Goal: Check status

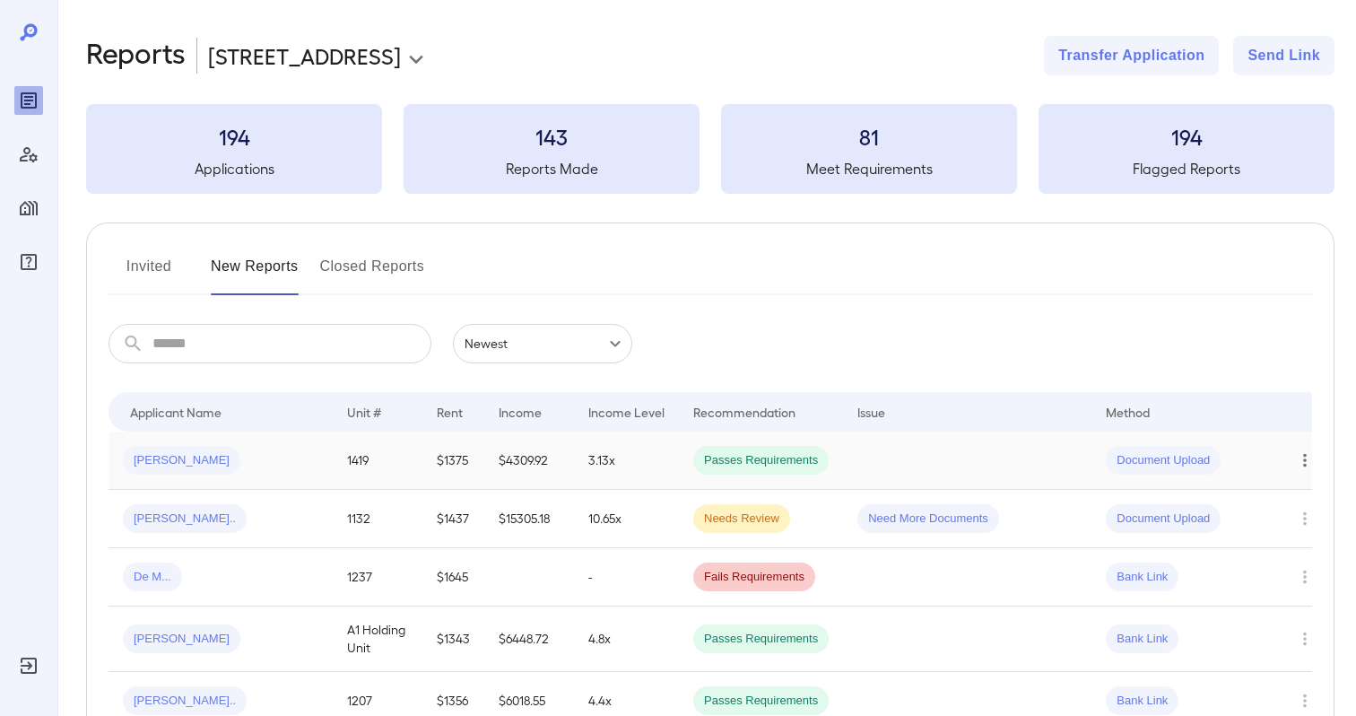
click at [1298, 468] on icon "Row Actions" at bounding box center [1305, 460] width 20 height 22
click at [1247, 585] on li "Close Report" at bounding box center [1271, 582] width 142 height 29
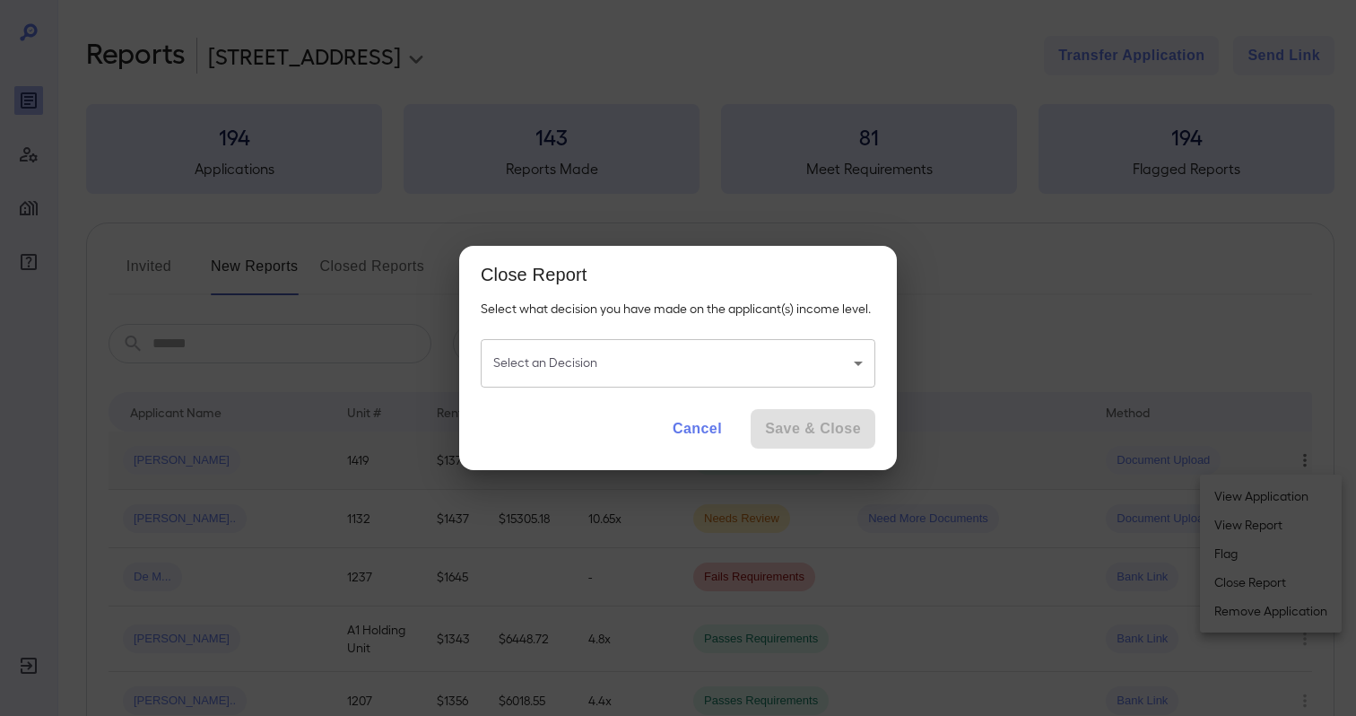
click at [684, 363] on body "**********" at bounding box center [678, 358] width 1356 height 716
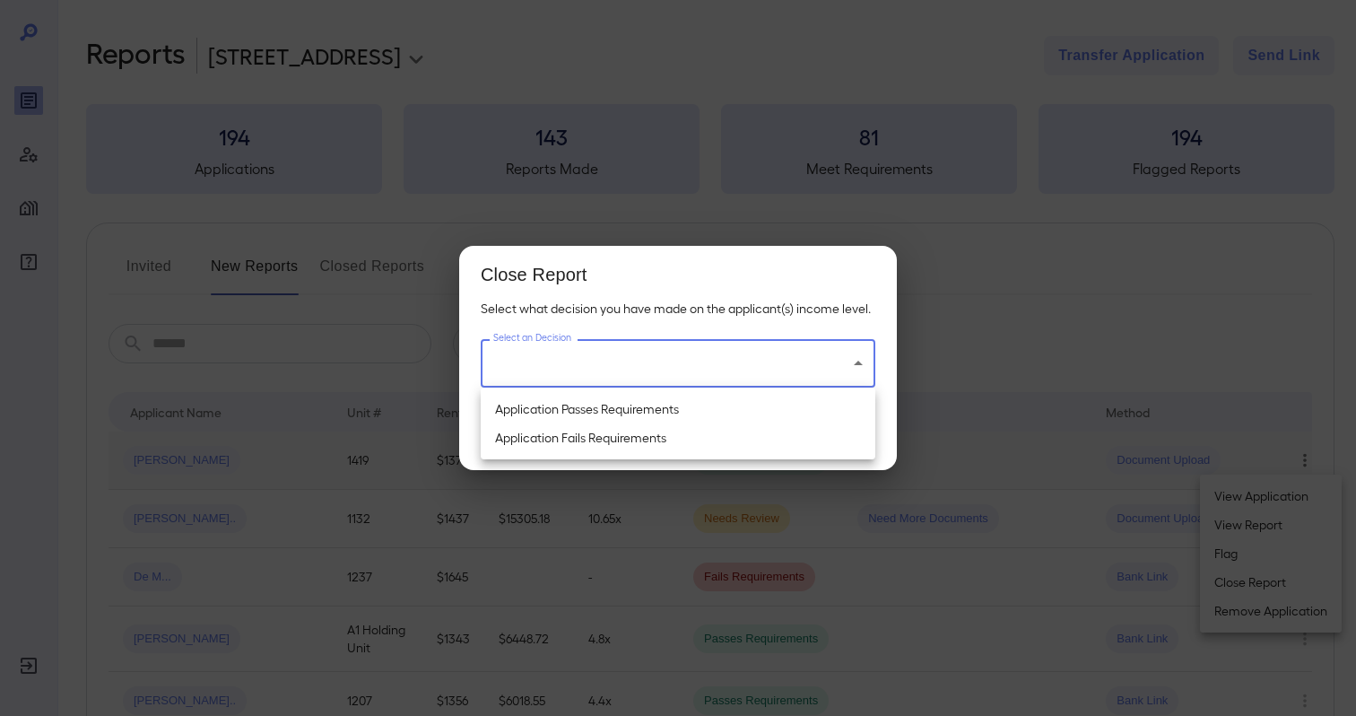
click at [676, 283] on div at bounding box center [678, 358] width 1356 height 716
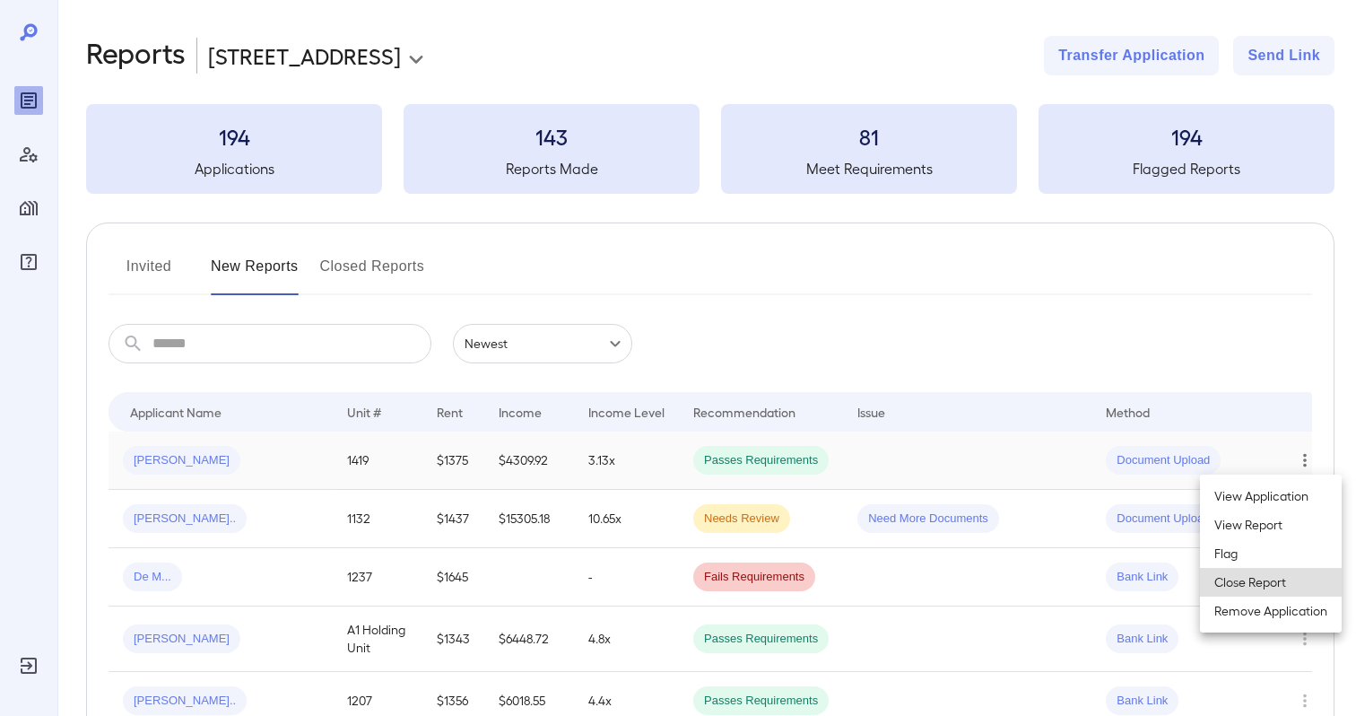
click at [675, 258] on div at bounding box center [678, 358] width 1356 height 716
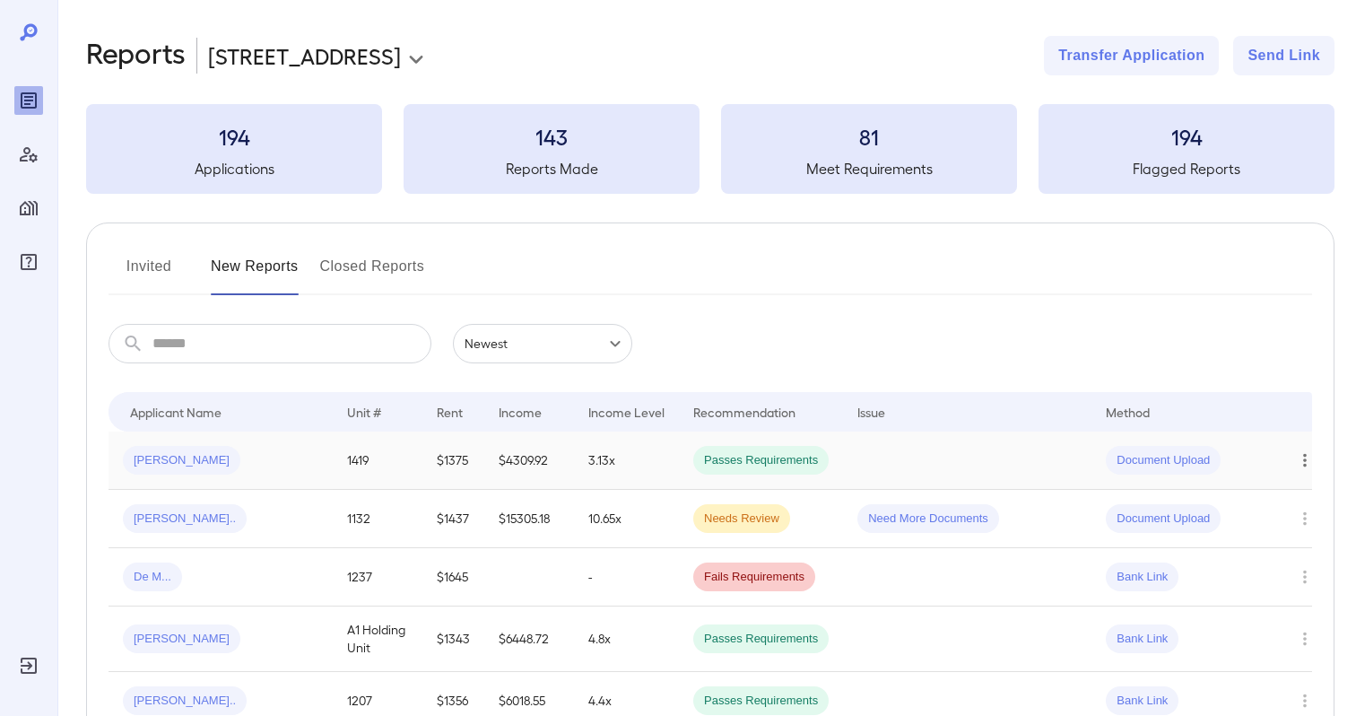
click at [838, 246] on div "Invited New Reports Closed Reports ​ ​ Newest ****** Drop to group by Applicant…" at bounding box center [710, 534] width 1248 height 625
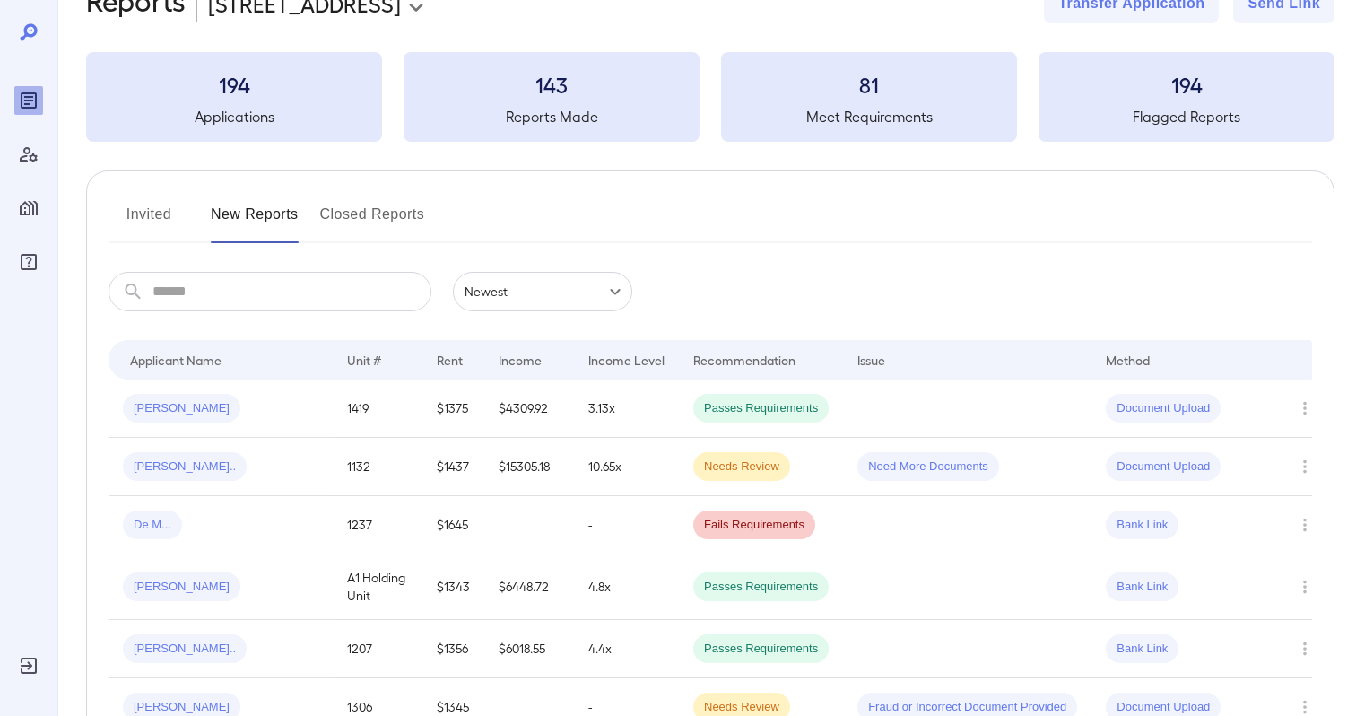
scroll to position [225, 0]
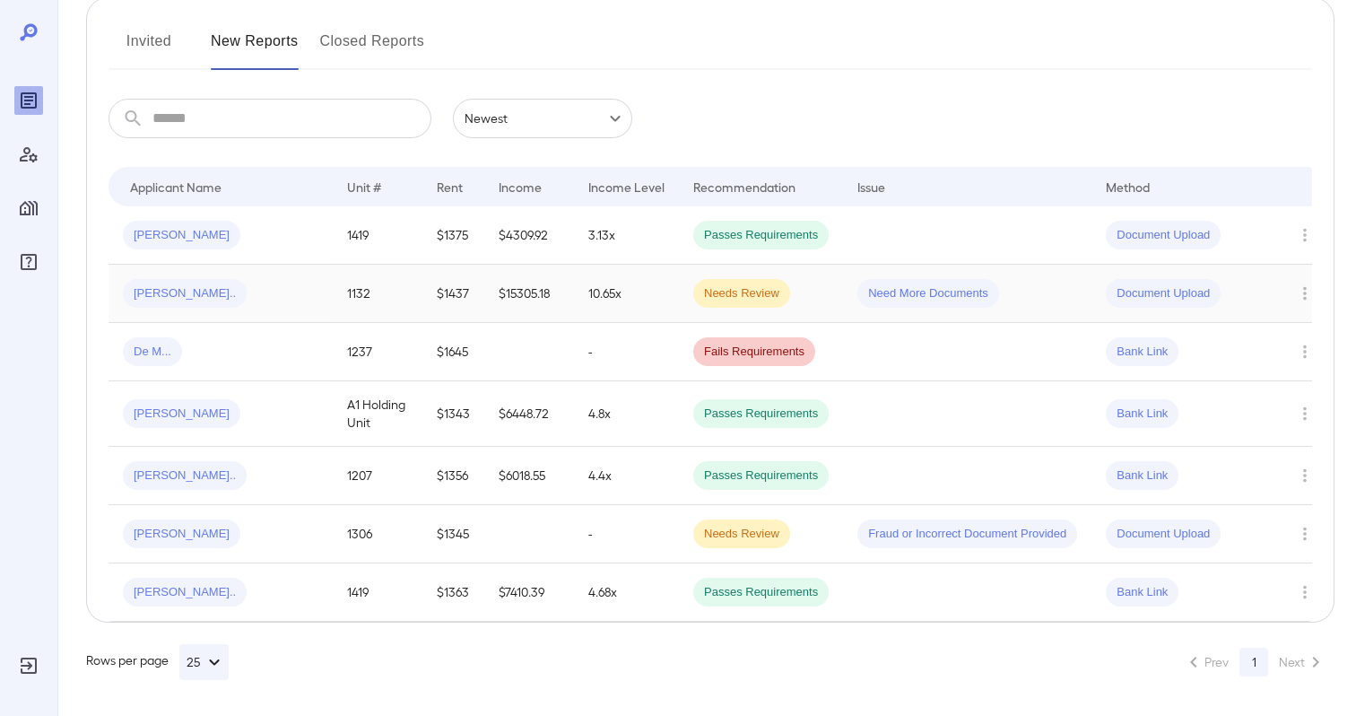
click at [581, 297] on td "10.65x" at bounding box center [626, 294] width 105 height 58
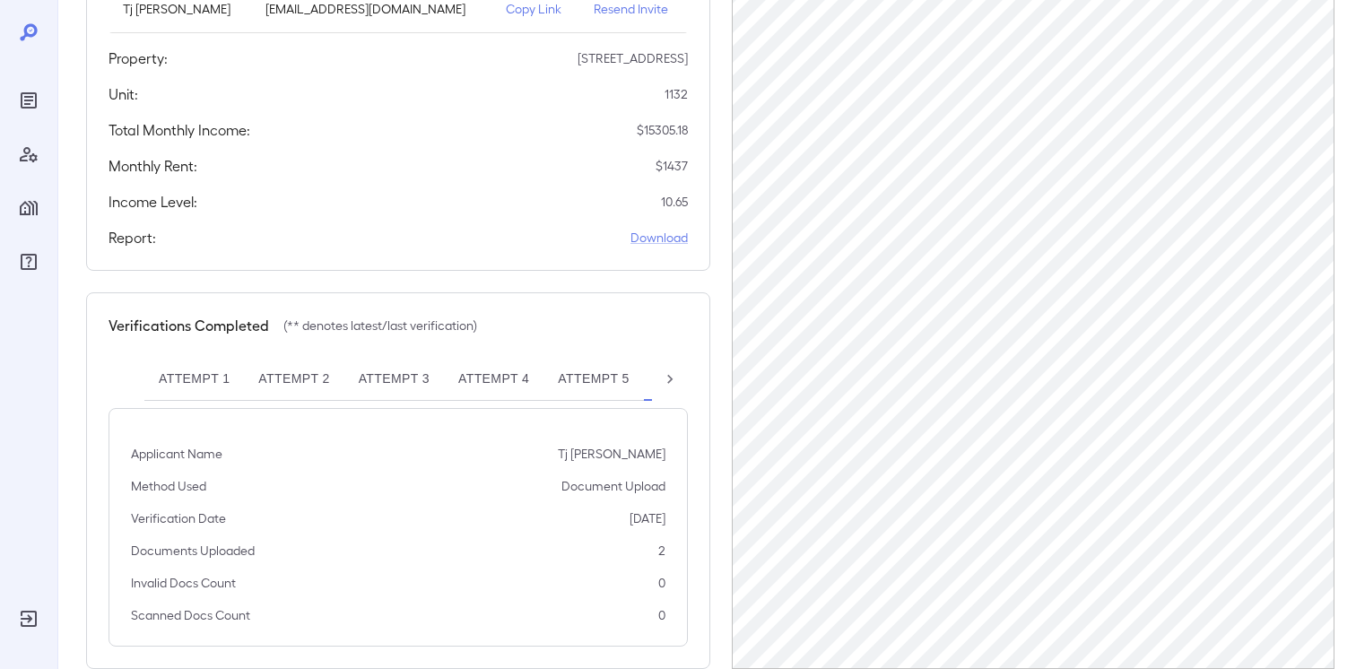
scroll to position [335, 0]
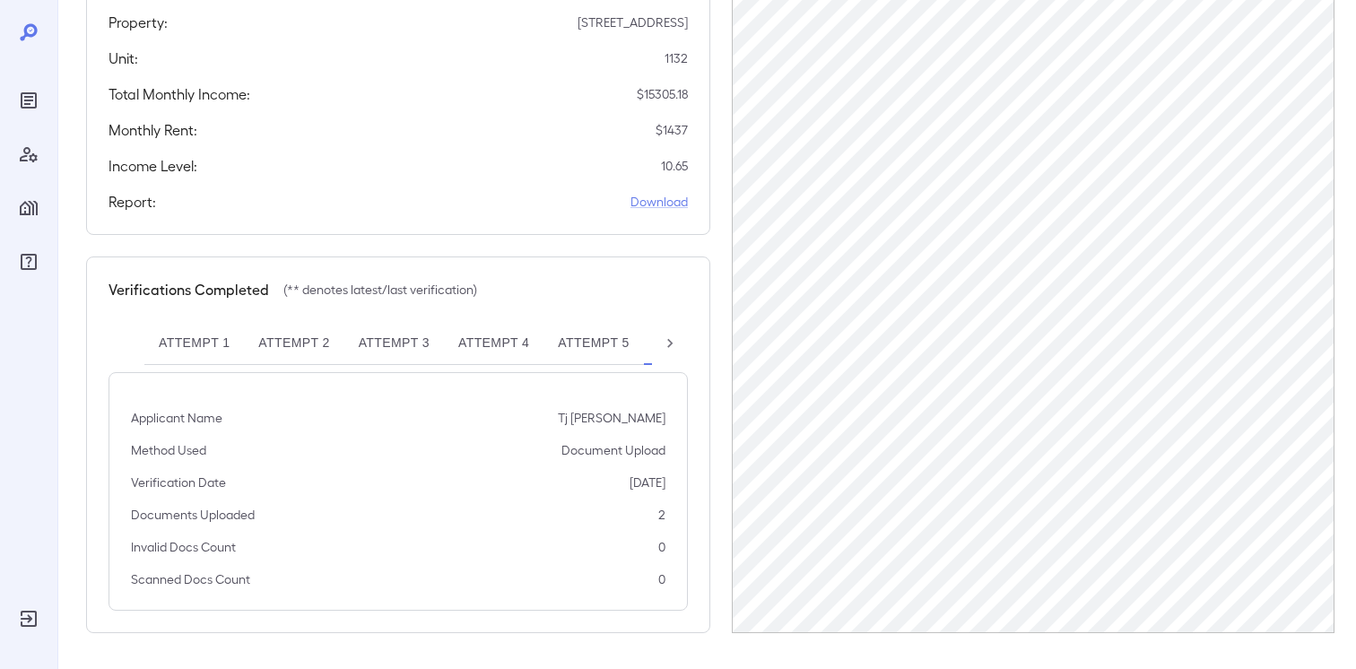
click at [401, 234] on div "Applicants Information Name Email Tj [PERSON_NAME] [EMAIL_ADDRESS][DOMAIN_NAME]…" at bounding box center [398, 34] width 624 height 402
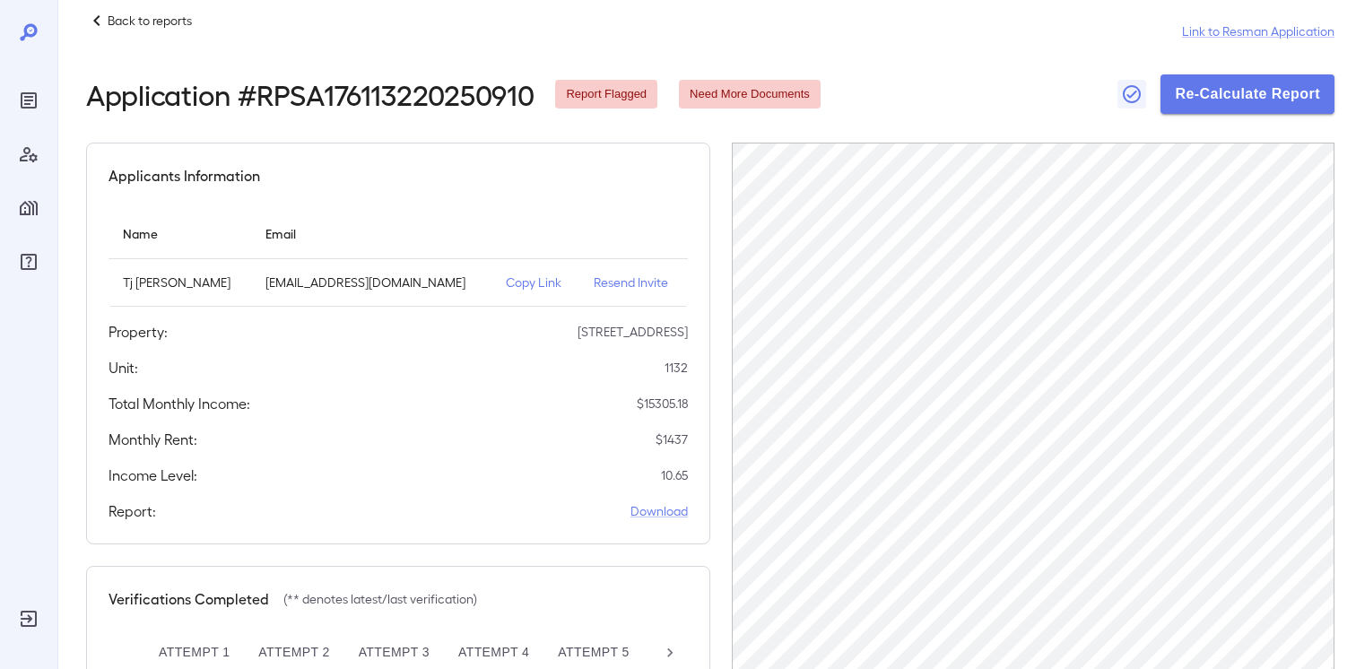
scroll to position [0, 0]
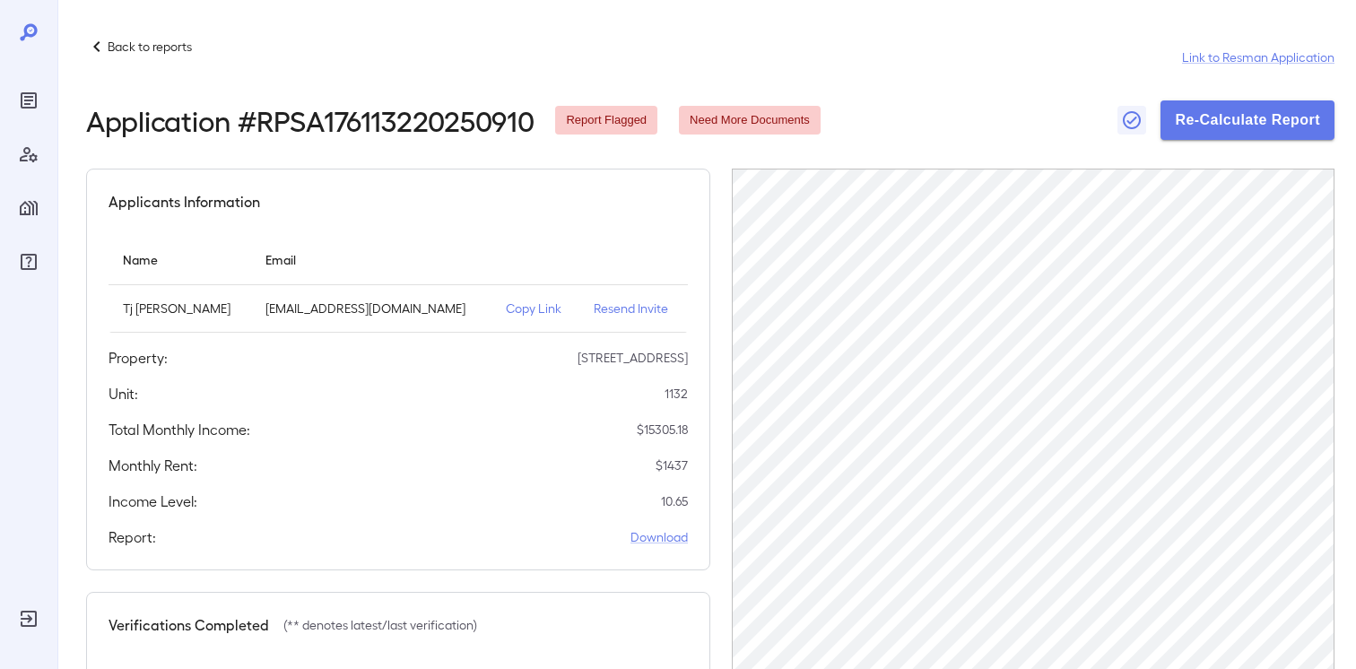
click at [515, 308] on p "Copy Link" at bounding box center [536, 309] width 60 height 18
